Goal: Navigation & Orientation: Find specific page/section

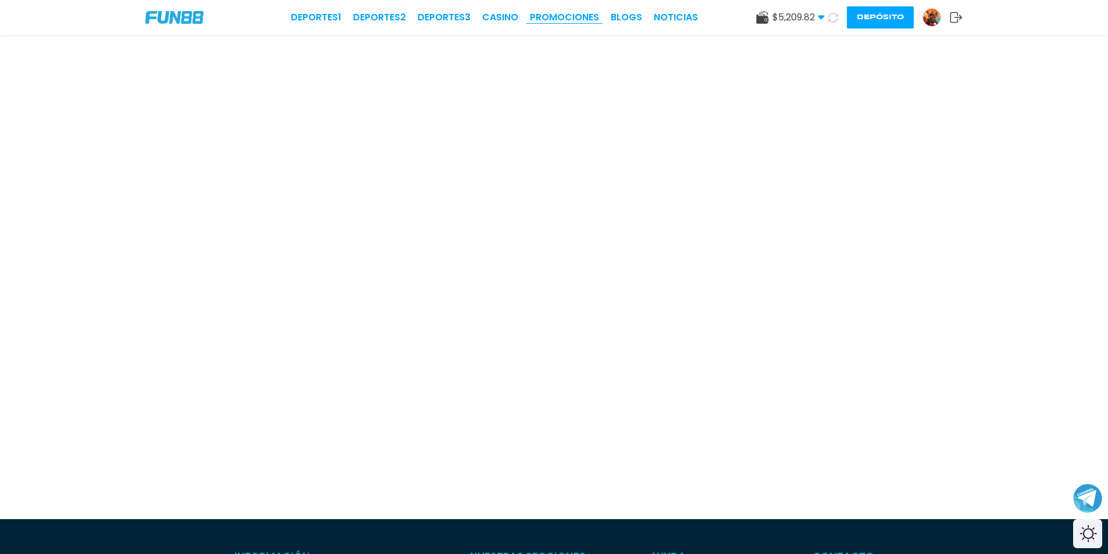
click at [544, 16] on link "Promociones" at bounding box center [564, 17] width 69 height 14
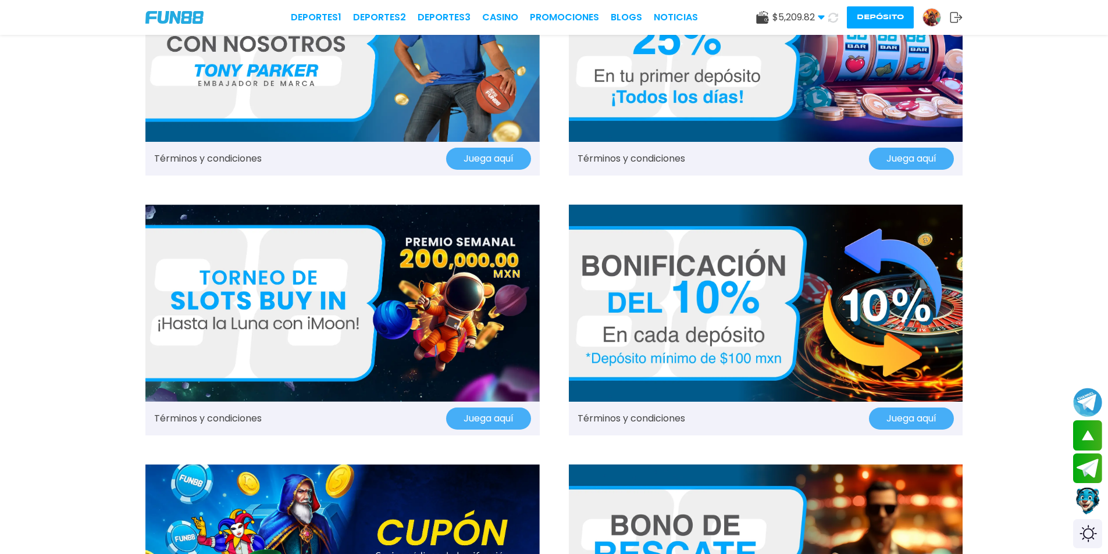
scroll to position [640, 0]
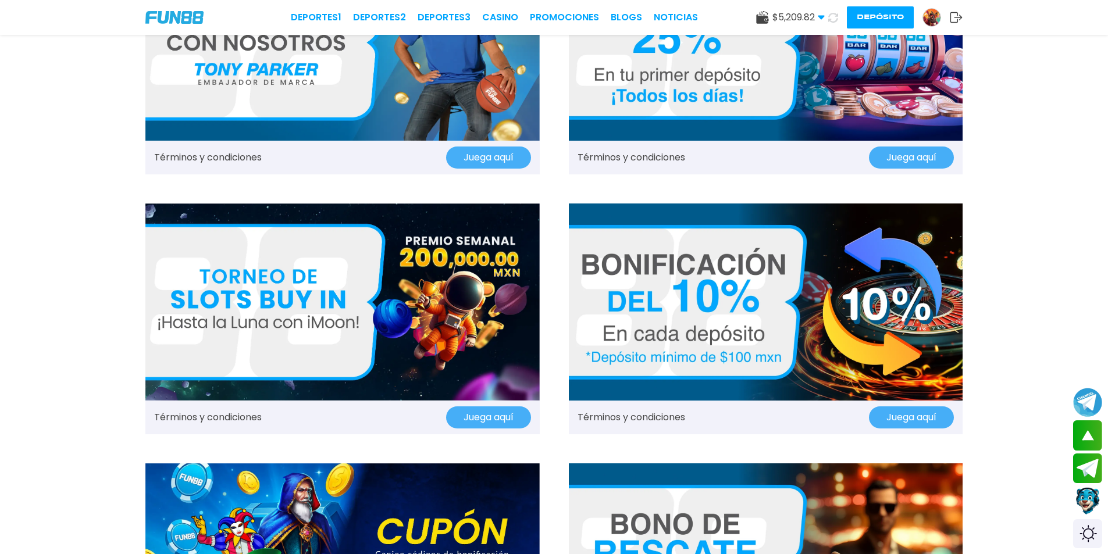
click at [0, 304] on div "Términos y condiciones Juega aquí Términos y condiciones Juega aquí Términos y …" at bounding box center [554, 318] width 1108 height 1847
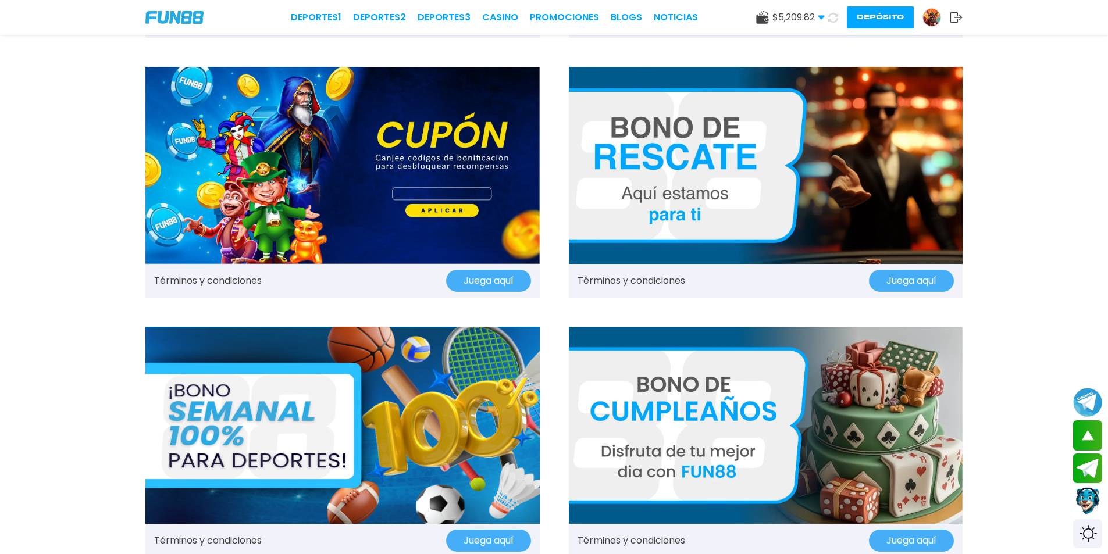
scroll to position [1163, 0]
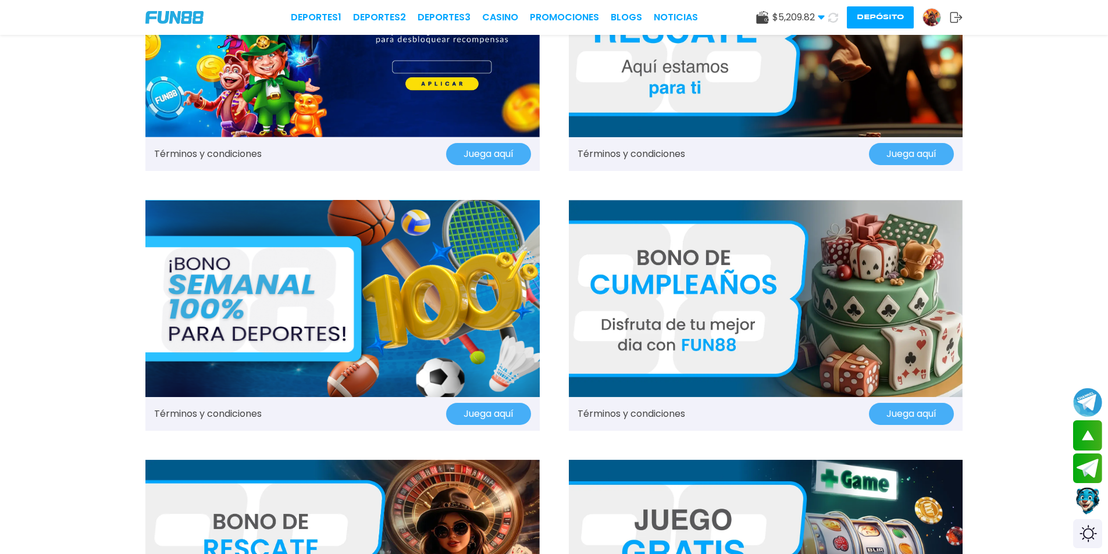
click at [226, 293] on img at bounding box center [342, 298] width 394 height 197
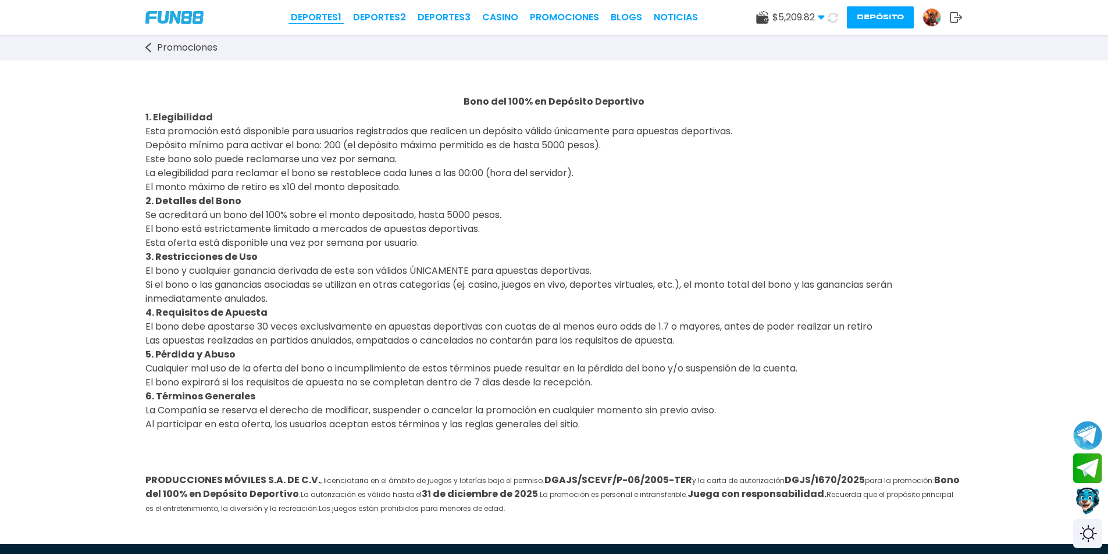
click at [327, 21] on link "Deportes 1" at bounding box center [316, 17] width 51 height 14
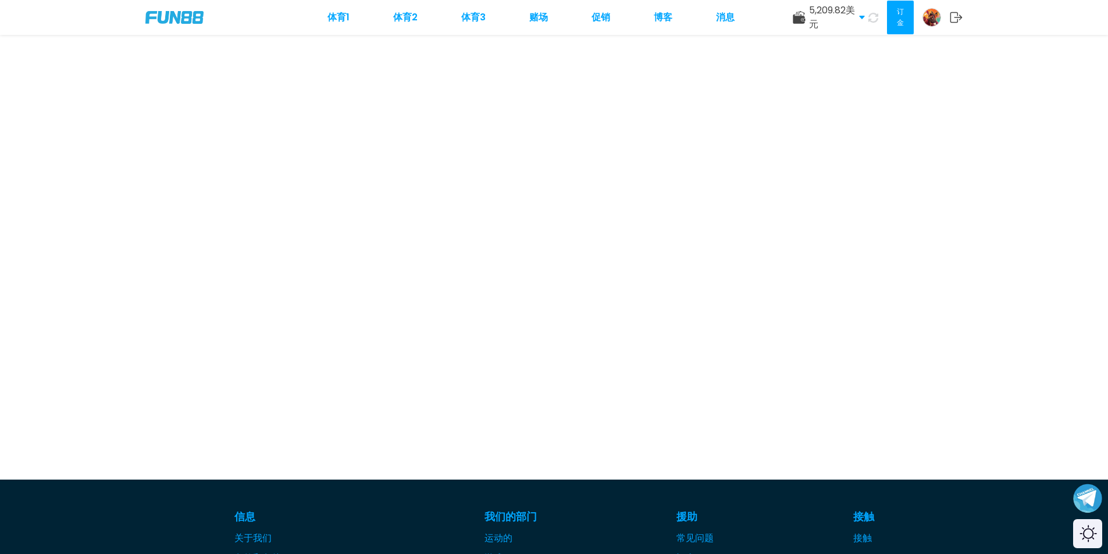
scroll to position [58, 0]
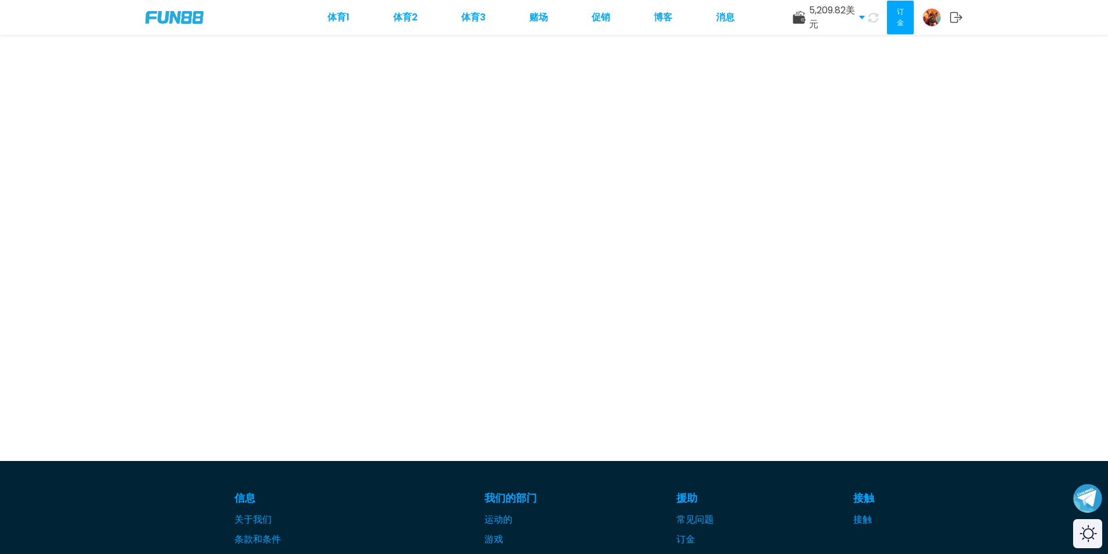
click at [297, 13] on div "体育 1 体育 2 体育 3 赌场 促销 博客 消息 5,209.82 美元 真钱 5,209.82 美元 订金 提款 订金" at bounding box center [554, 17] width 1108 height 35
